Goal: Task Accomplishment & Management: Manage account settings

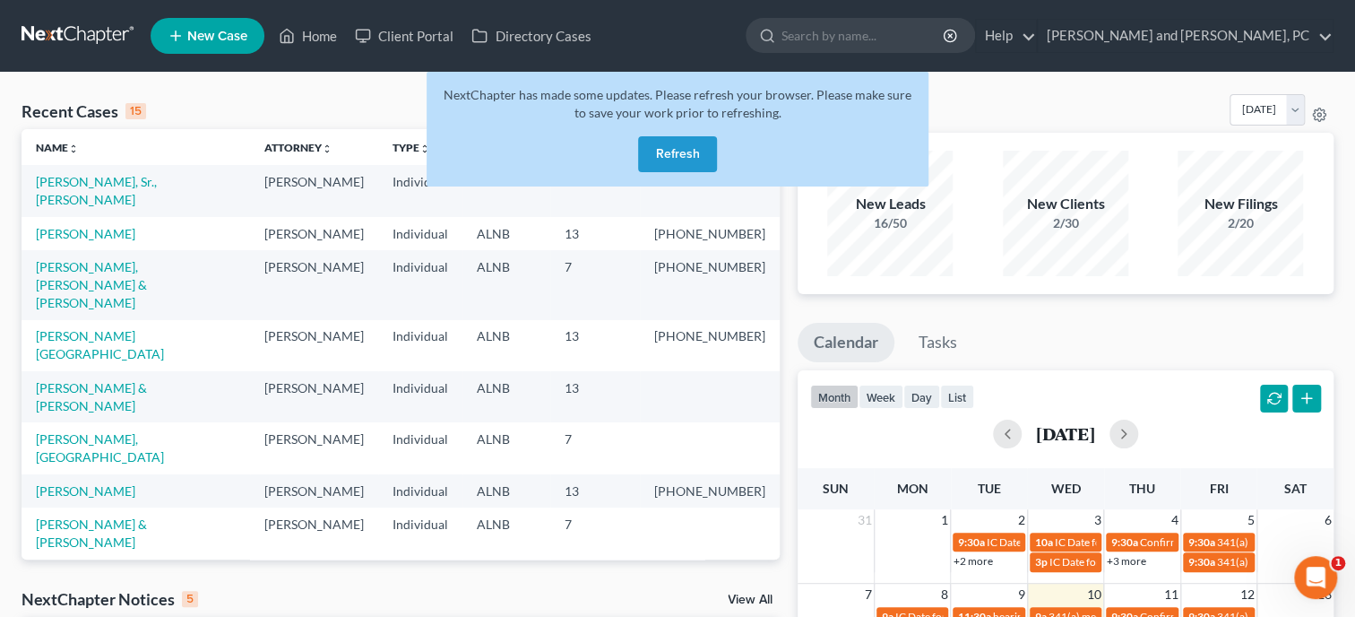
click at [660, 154] on button "Refresh" at bounding box center [677, 154] width 79 height 36
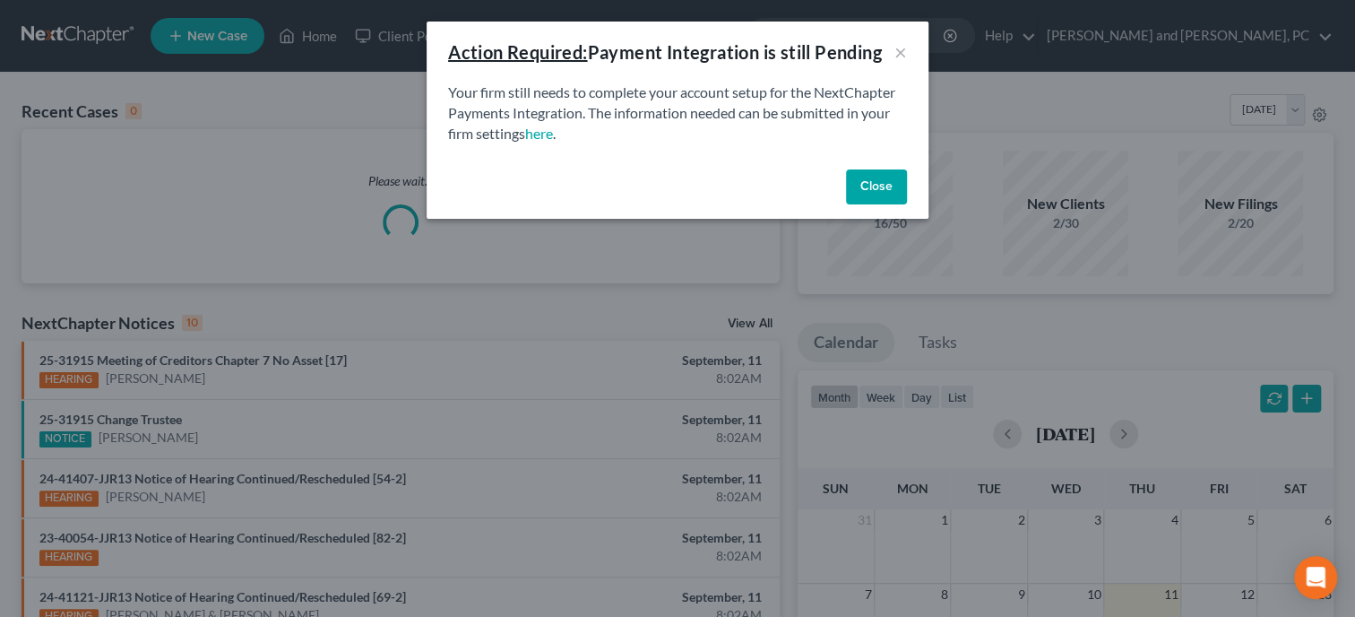
click at [880, 183] on button "Close" at bounding box center [876, 187] width 61 height 36
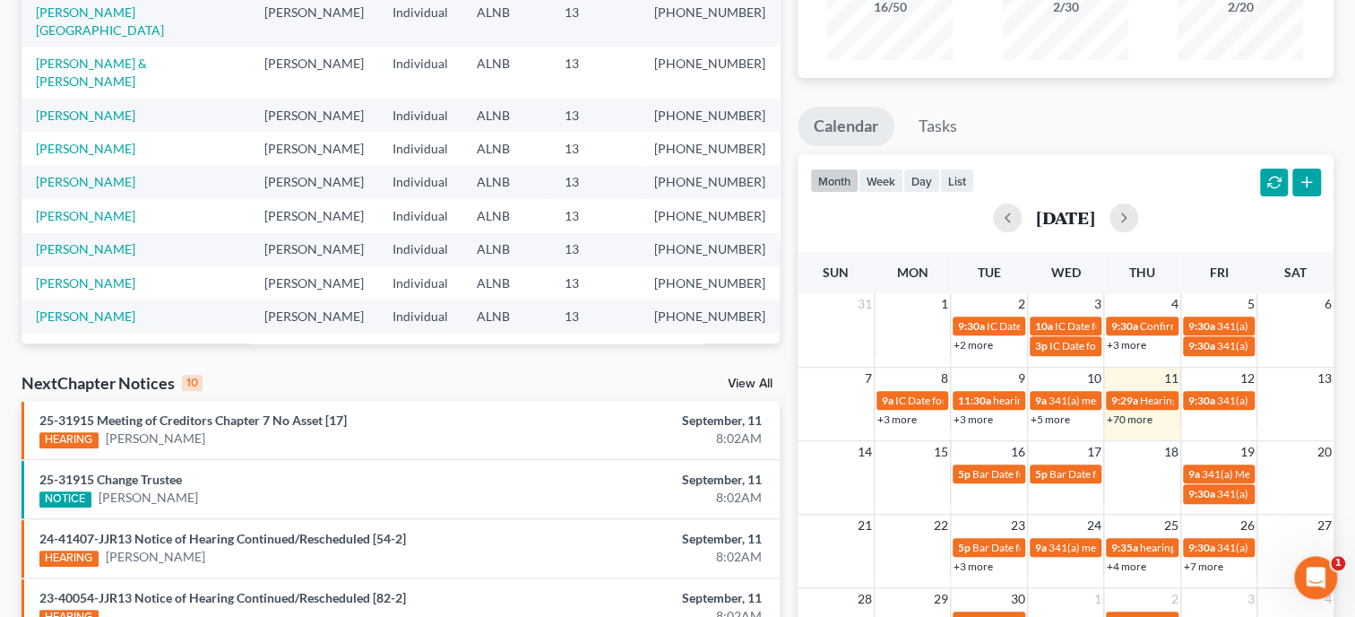
scroll to position [276, 0]
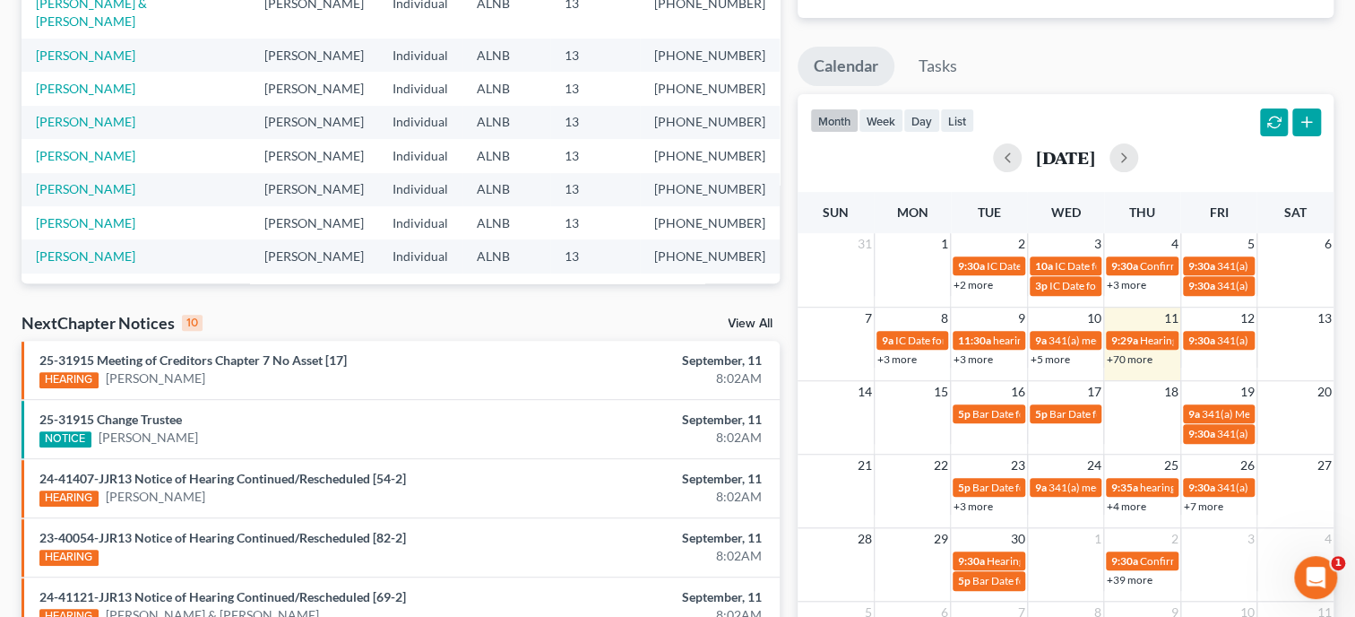
click at [734, 327] on link "View All" at bounding box center [750, 323] width 45 height 13
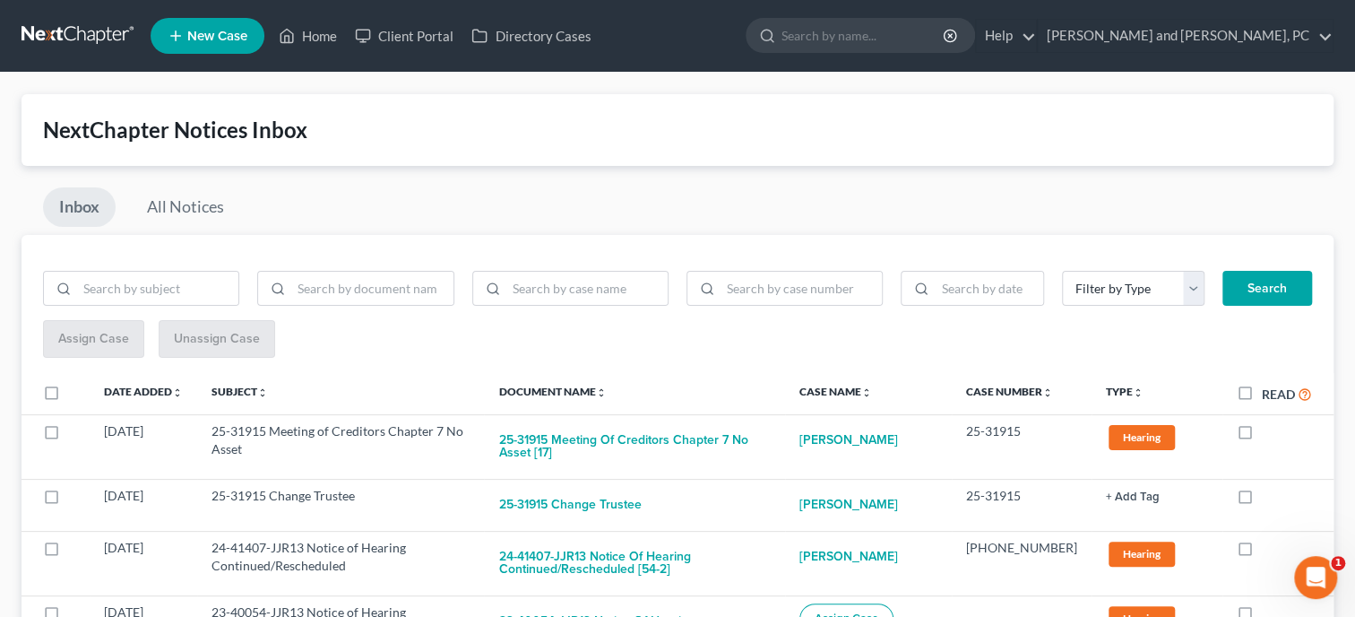
click at [1262, 397] on label "Read" at bounding box center [1287, 394] width 50 height 21
click at [1269, 395] on input "Read" at bounding box center [1275, 390] width 12 height 12
checkbox input "true"
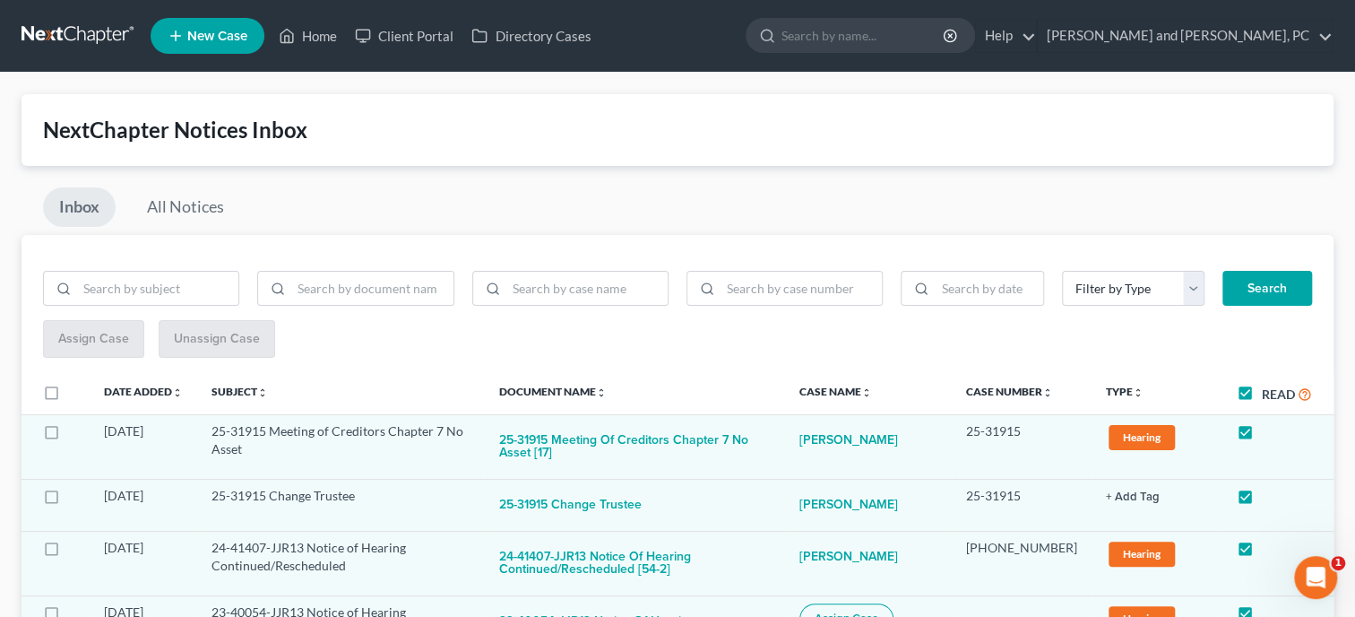
checkbox input "true"
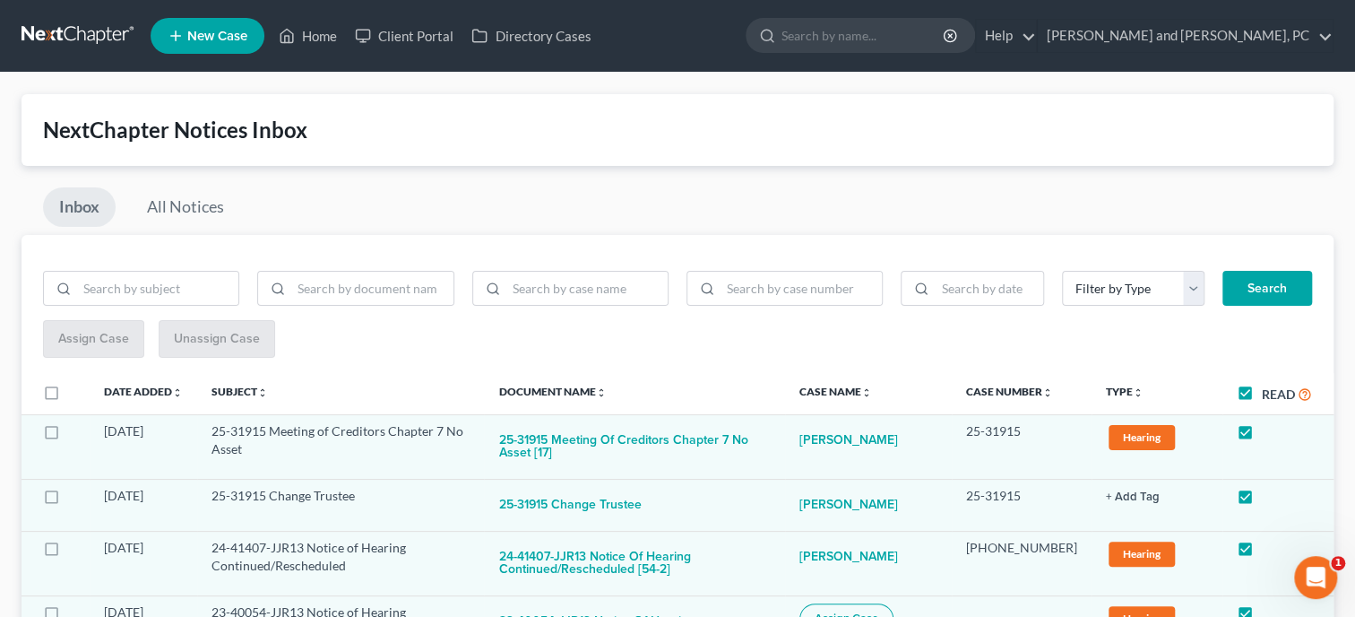
checkbox input "true"
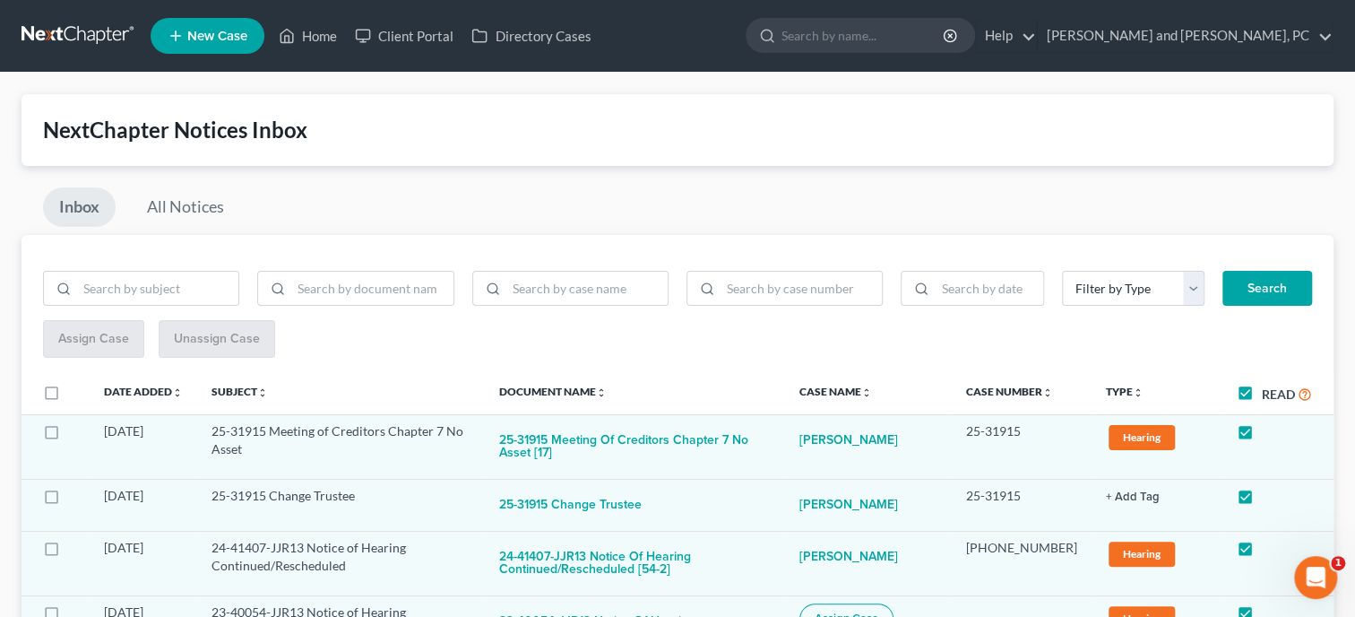
checkbox input "true"
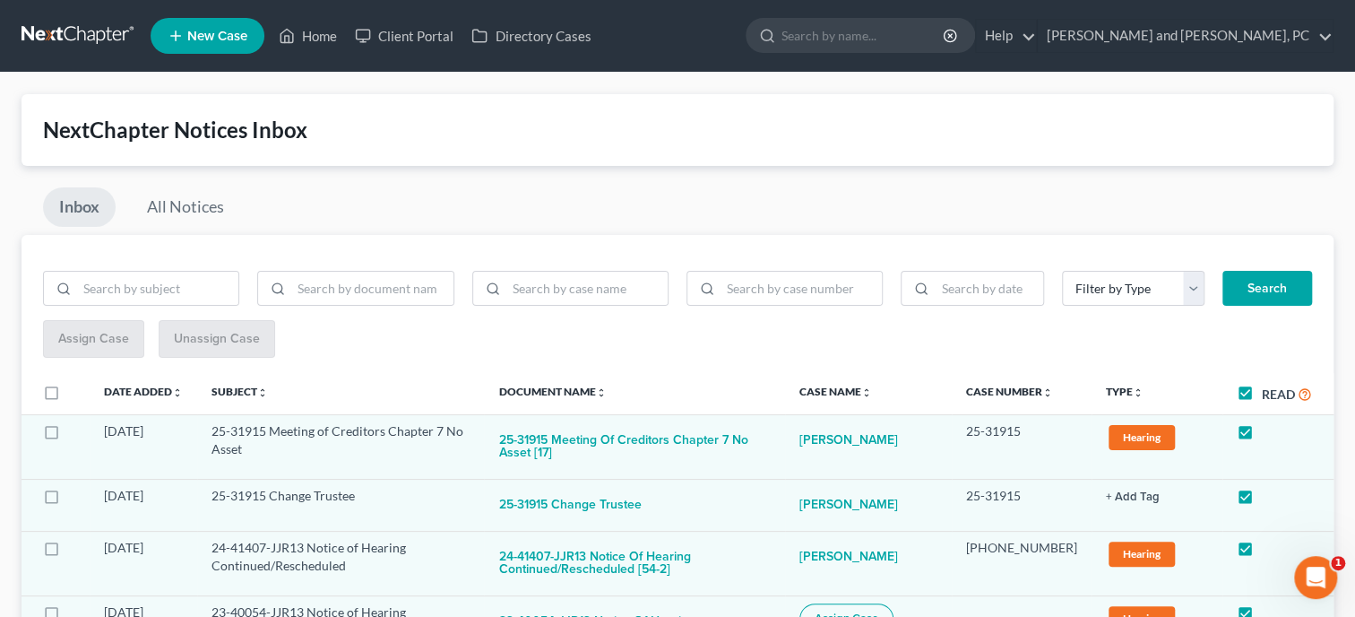
checkbox input "true"
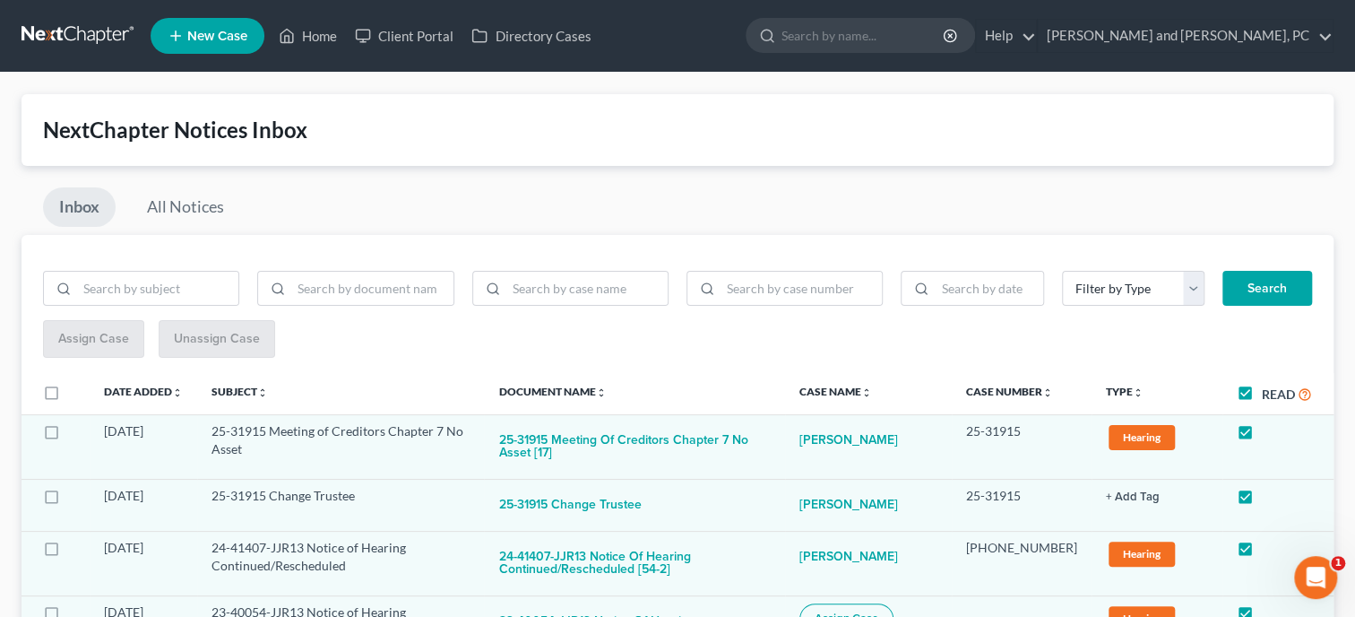
checkbox input "true"
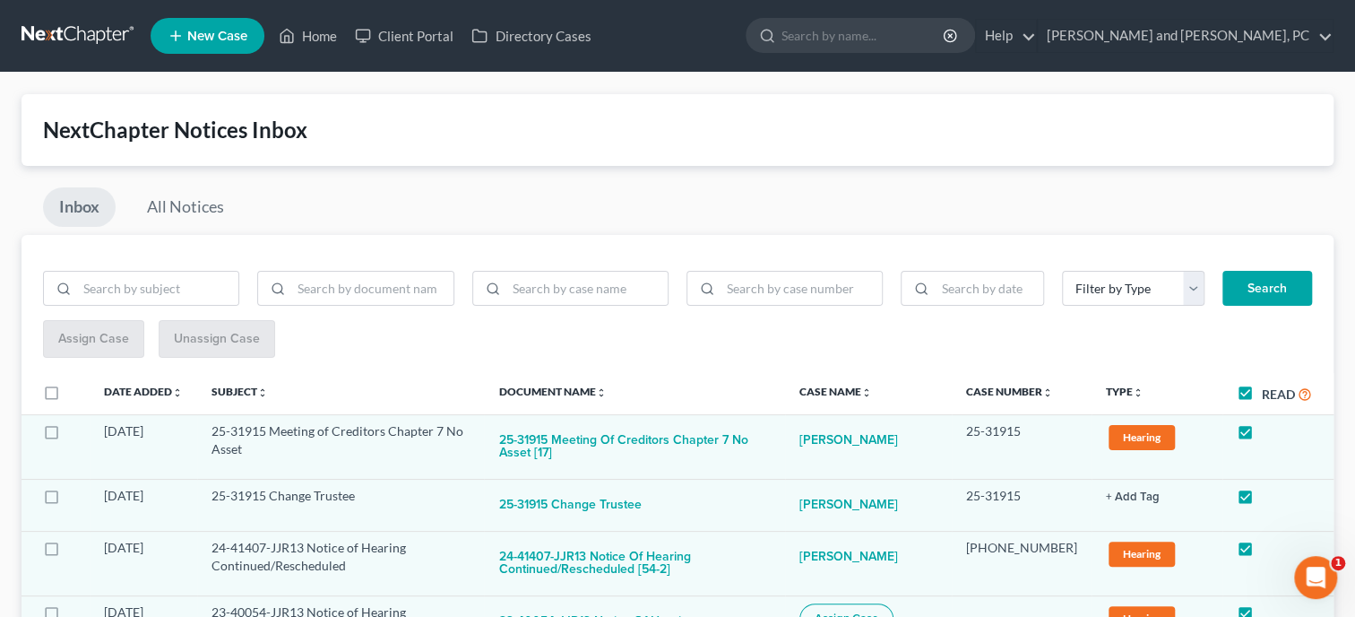
checkbox input "true"
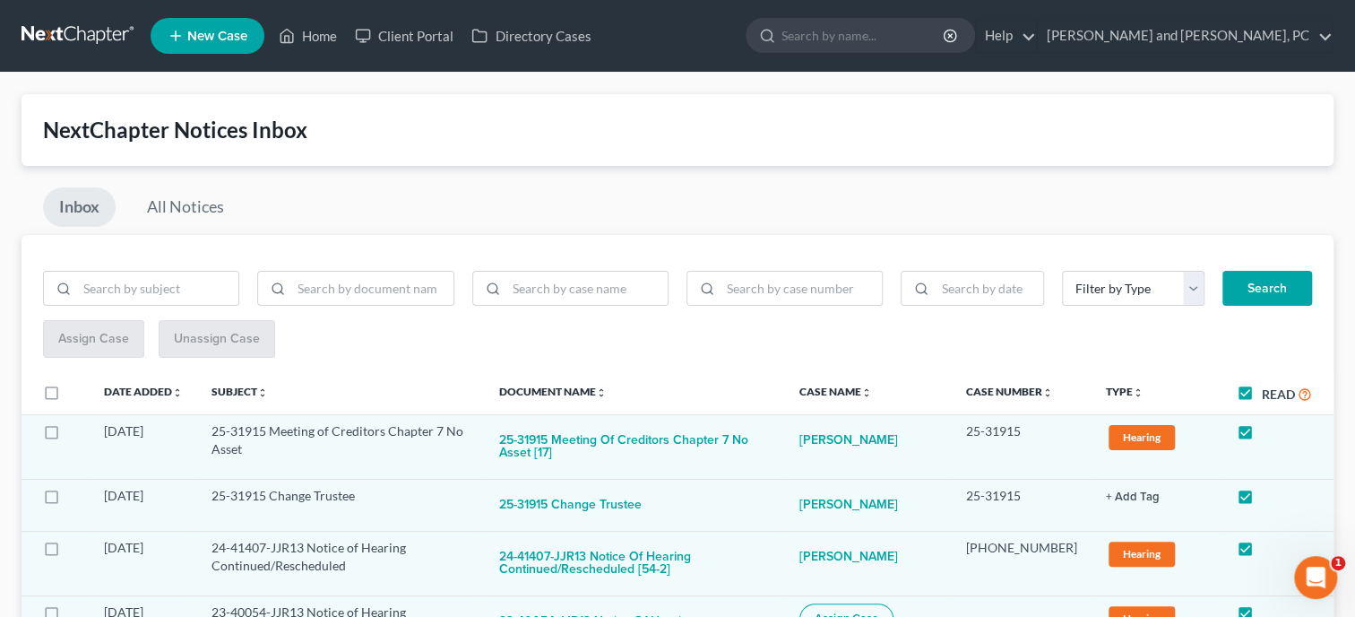
checkbox input "true"
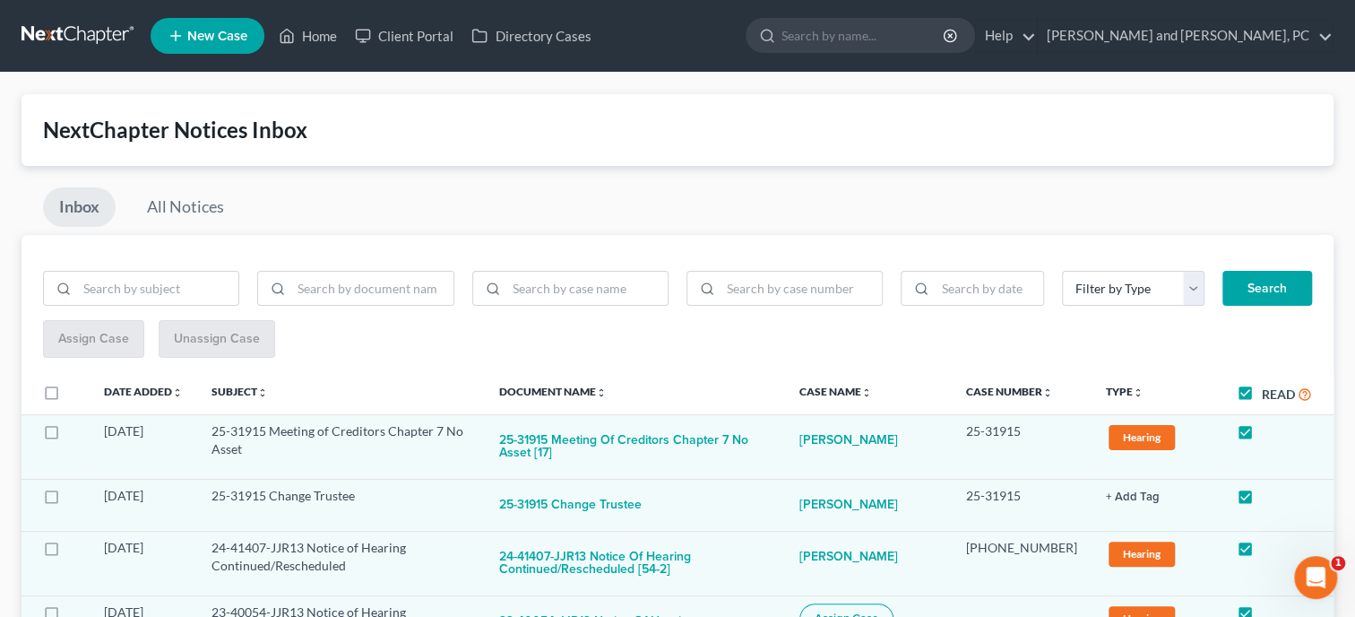
checkbox input "true"
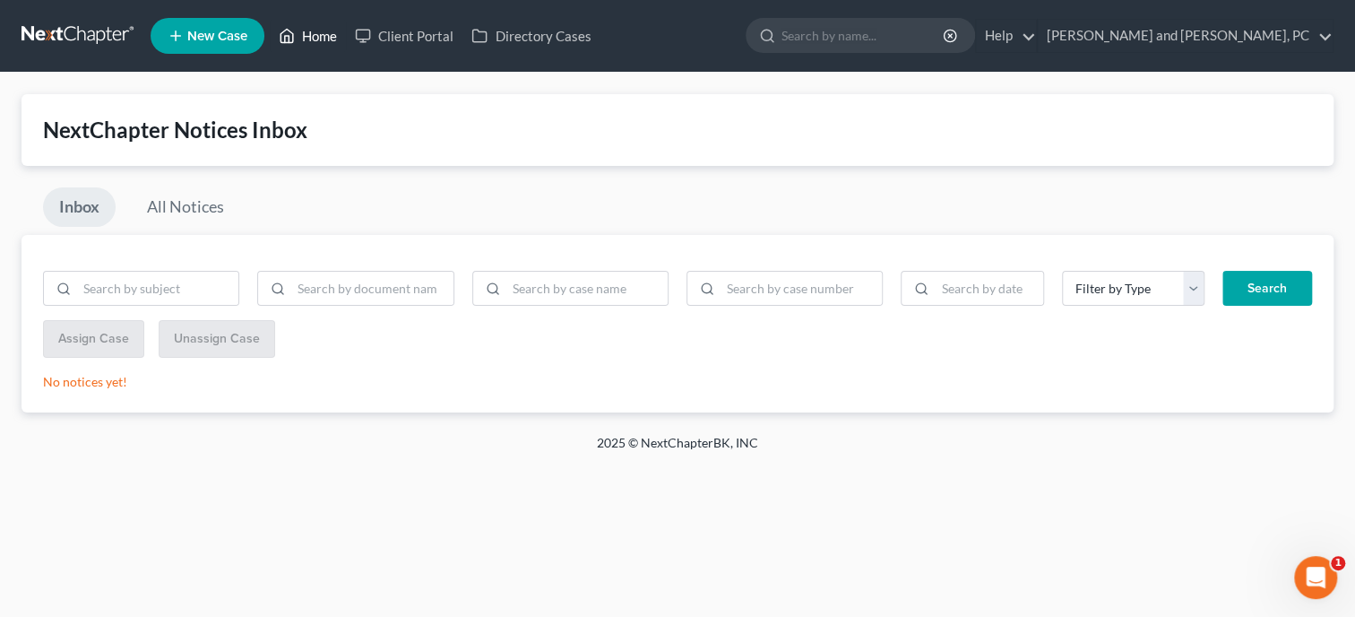
click at [322, 34] on link "Home" at bounding box center [308, 36] width 76 height 32
